Goal: Information Seeking & Learning: Learn about a topic

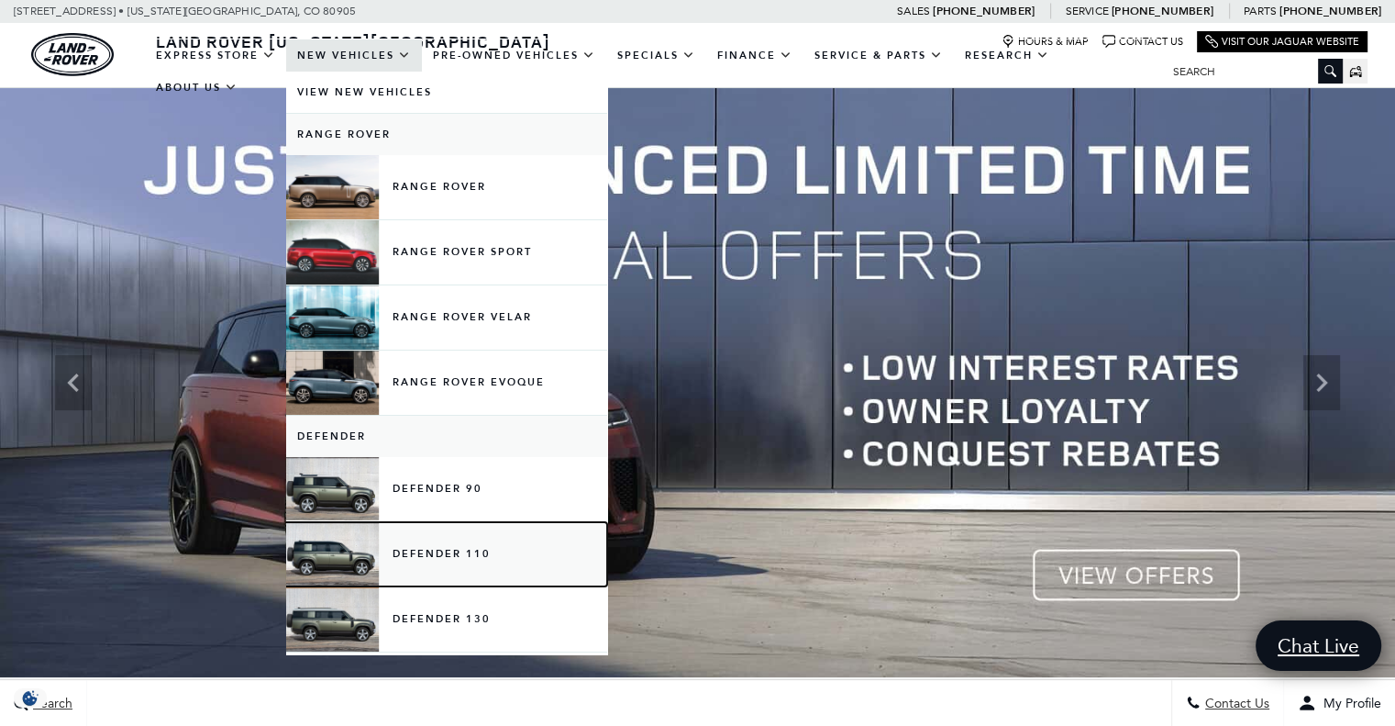
click at [460, 563] on link "Defender 110" at bounding box center [446, 554] width 321 height 64
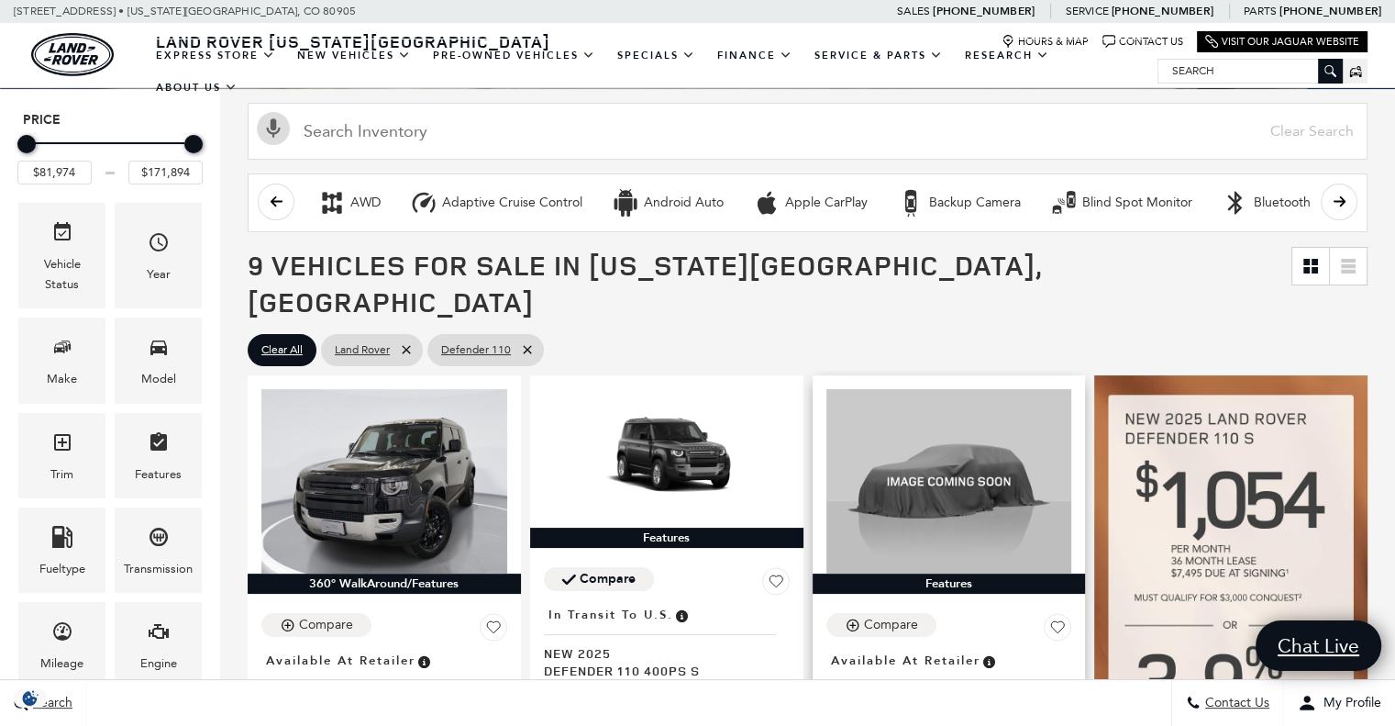
scroll to position [92, 0]
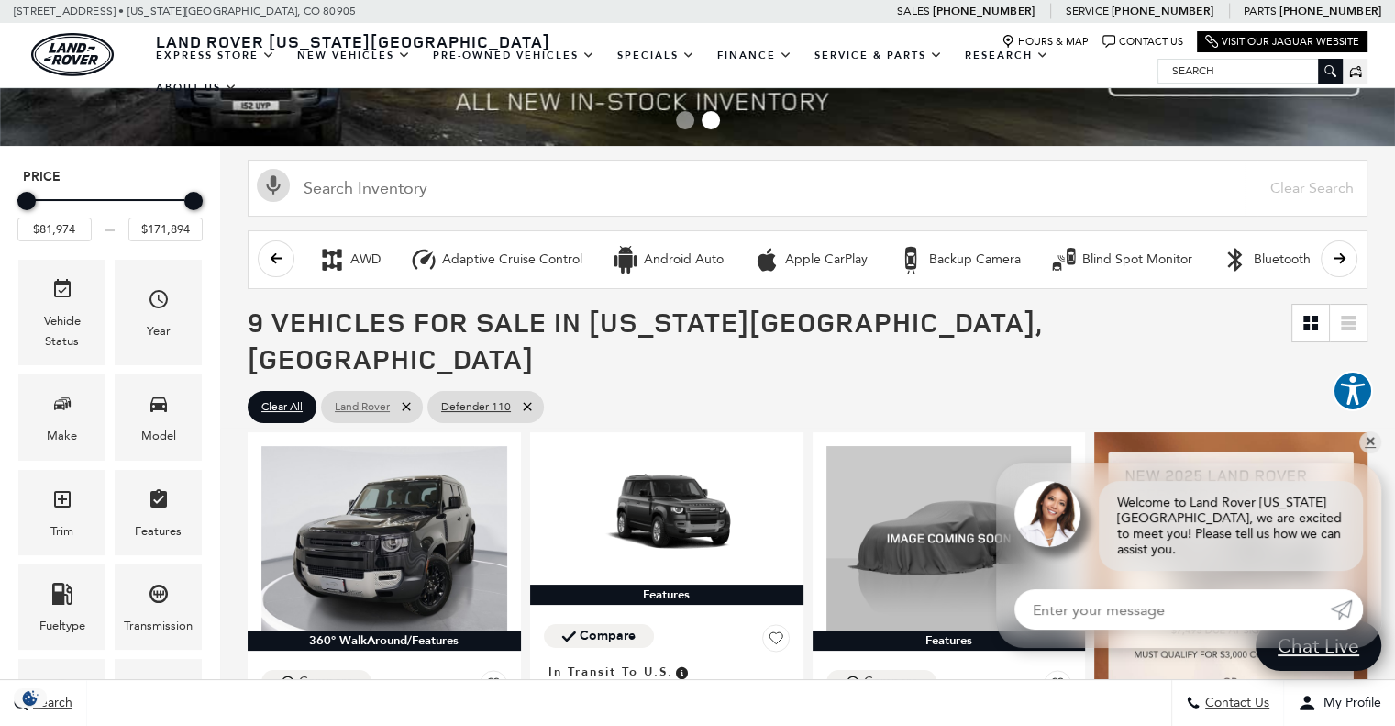
click at [411, 399] on icon at bounding box center [406, 406] width 15 height 15
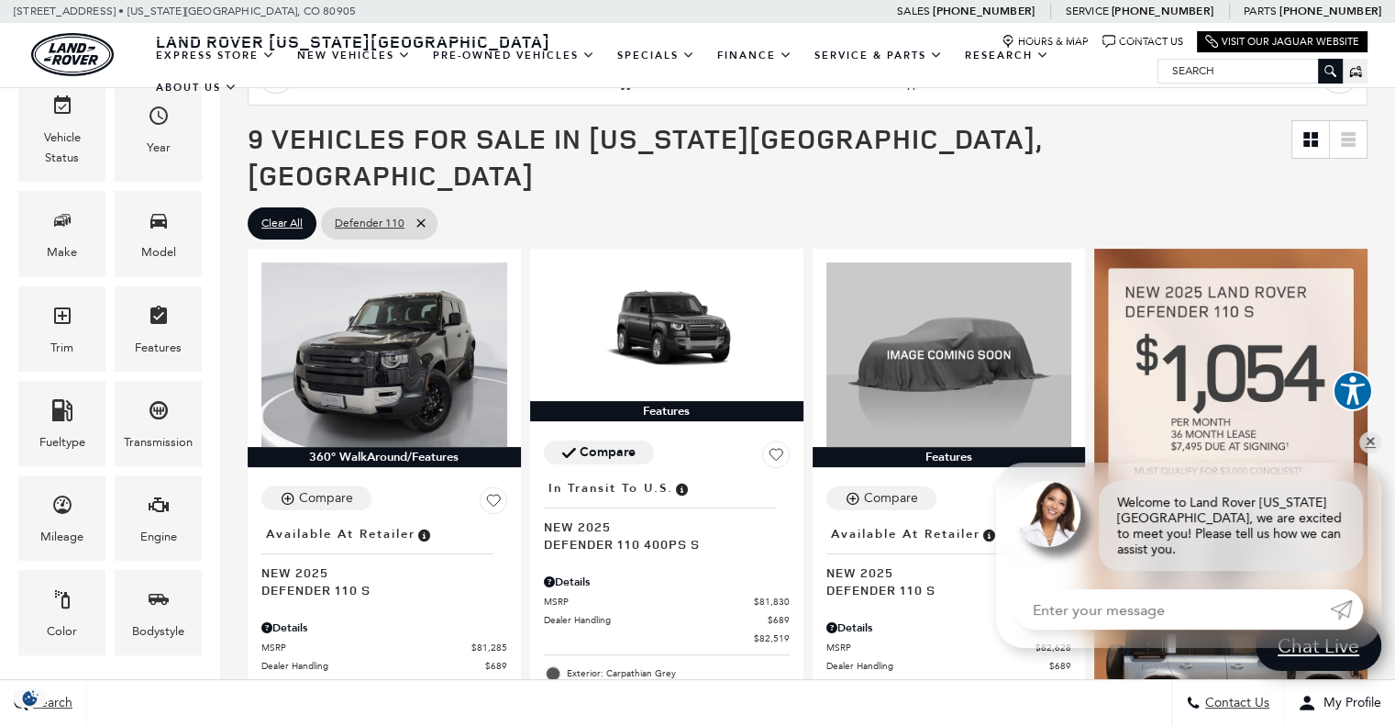
scroll to position [642, 0]
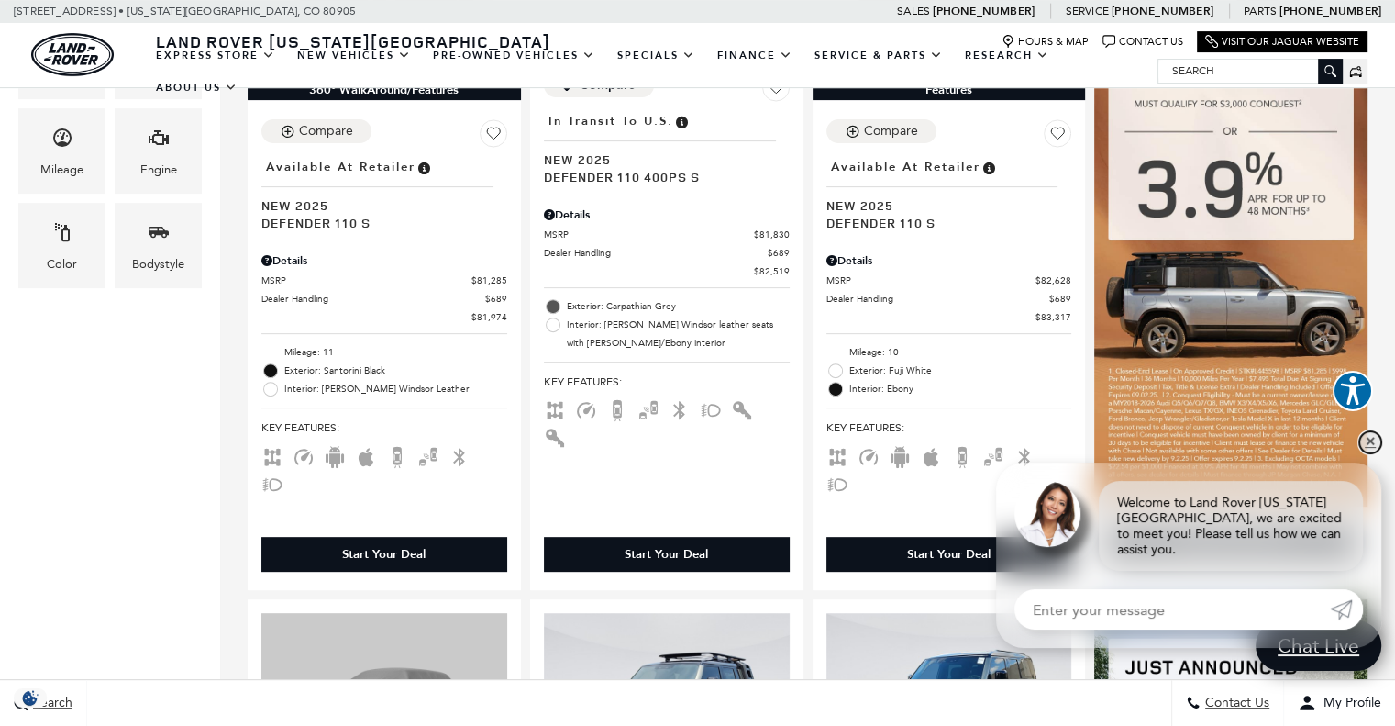
click at [1367, 453] on link "✕" at bounding box center [1370, 442] width 22 height 22
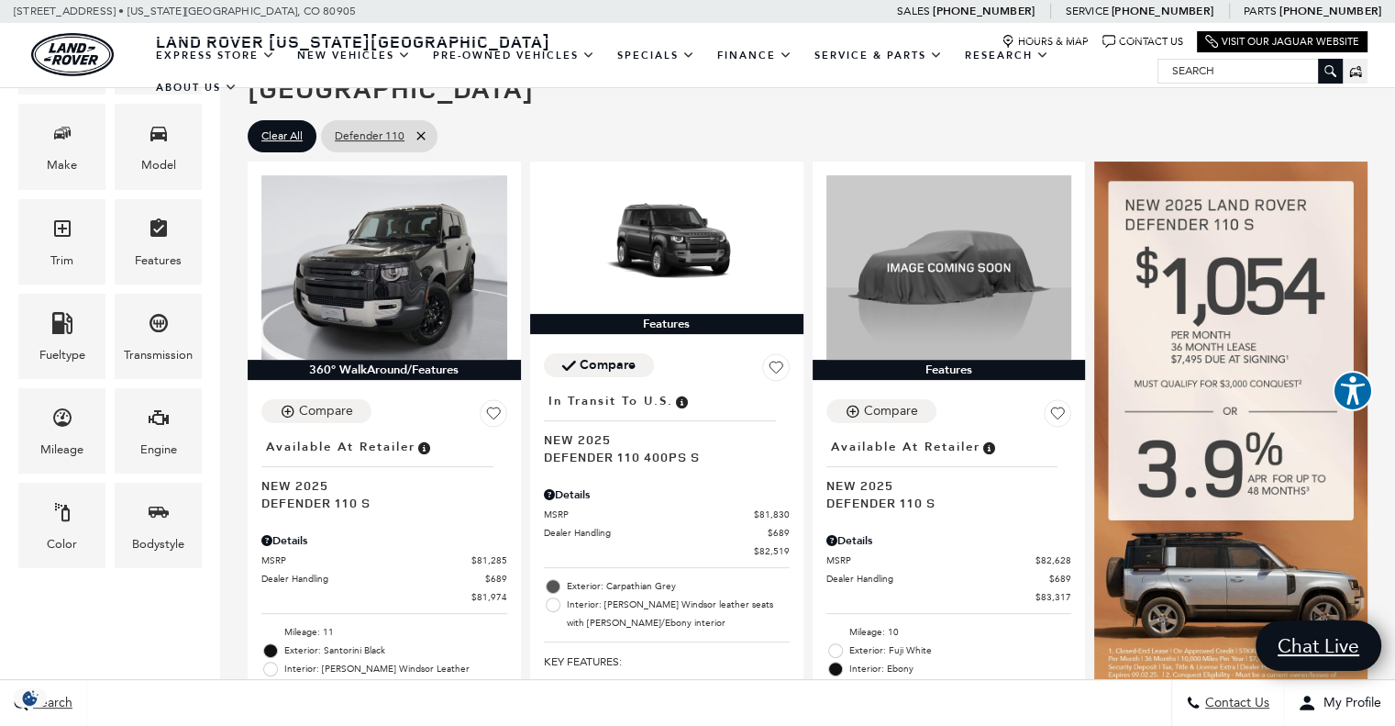
scroll to position [275, 0]
